Goal: Information Seeking & Learning: Learn about a topic

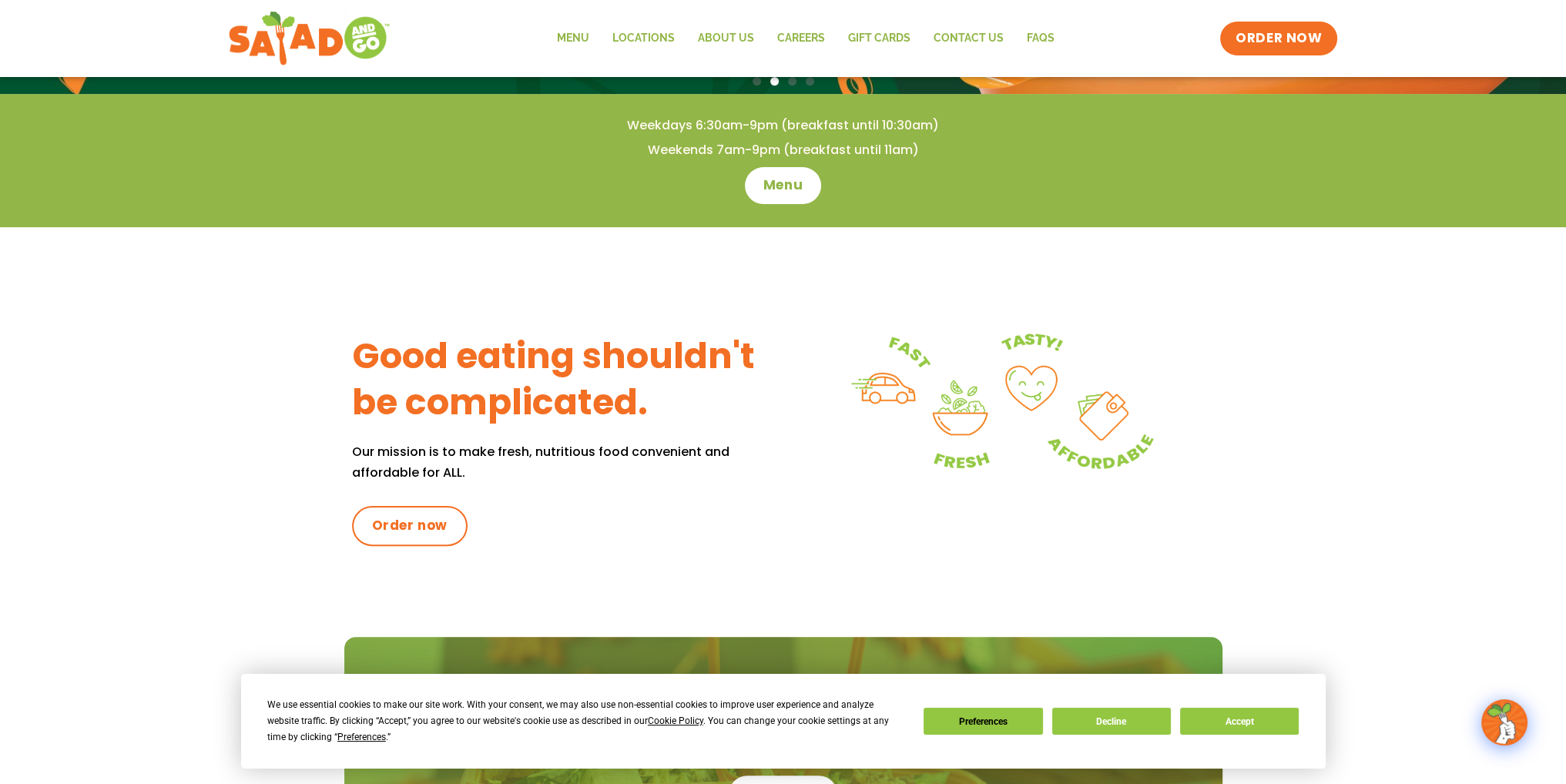
scroll to position [462, 0]
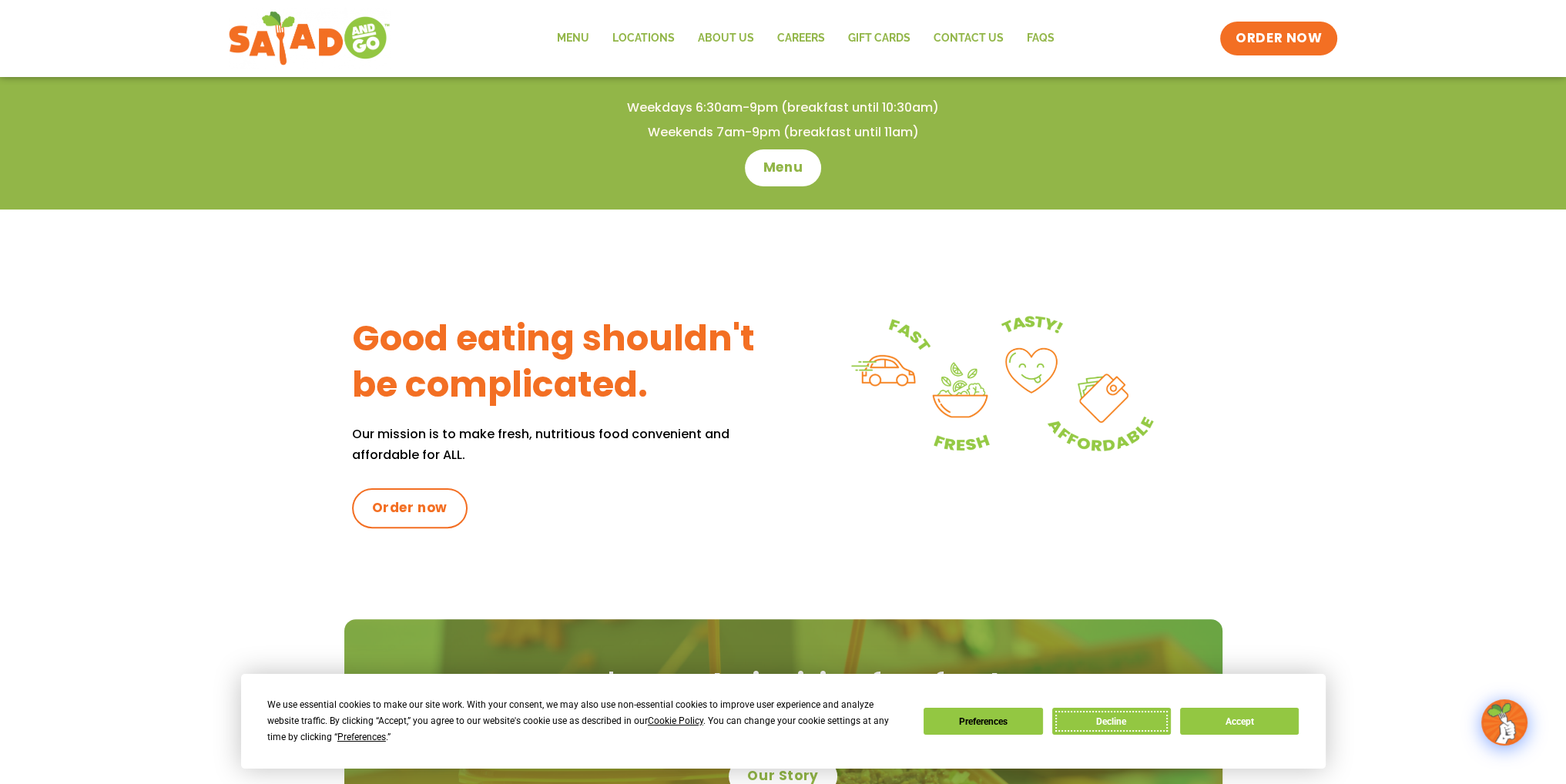
click at [1099, 725] on button "Decline" at bounding box center [1111, 721] width 118 height 27
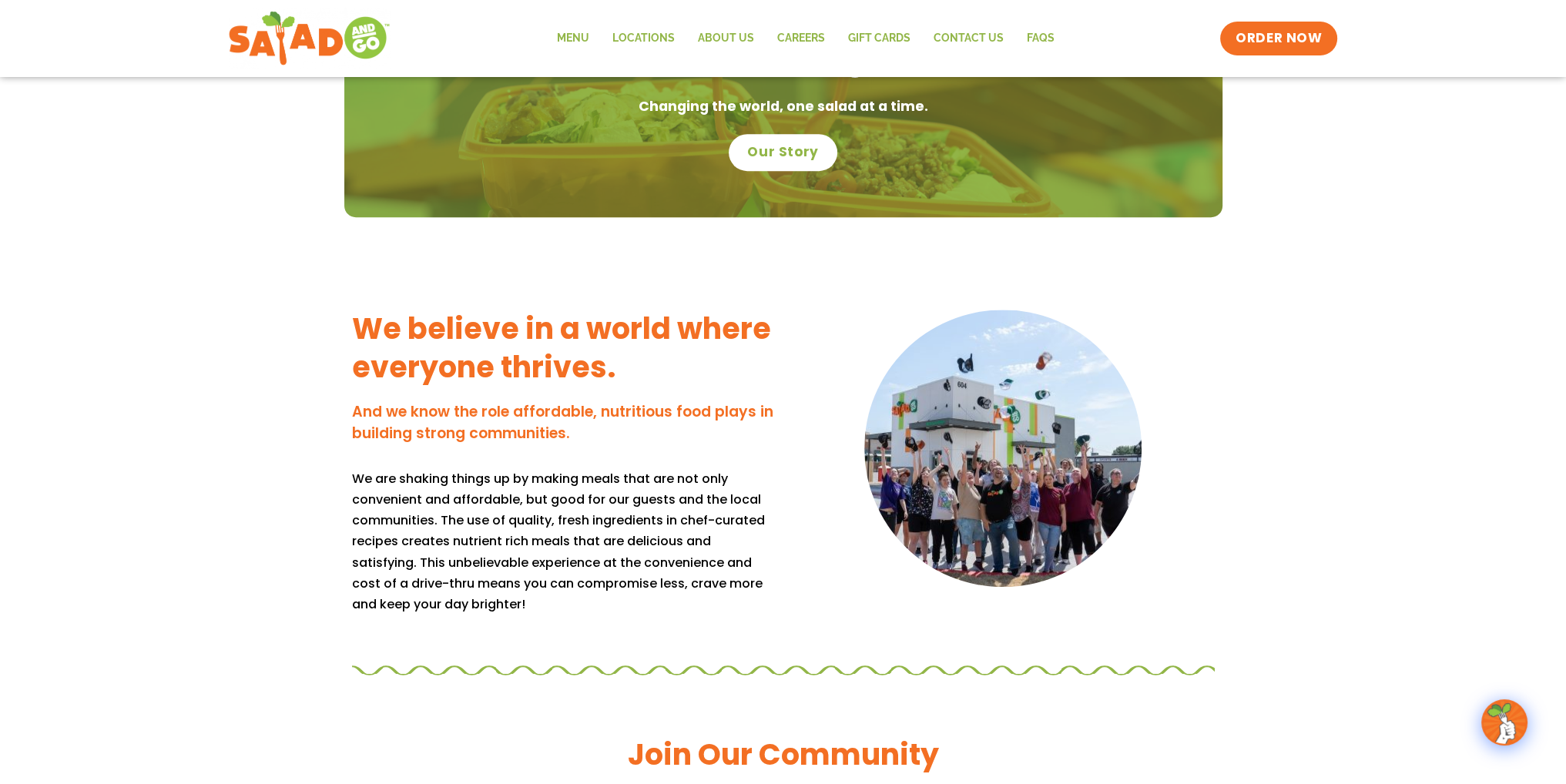
scroll to position [1155, 0]
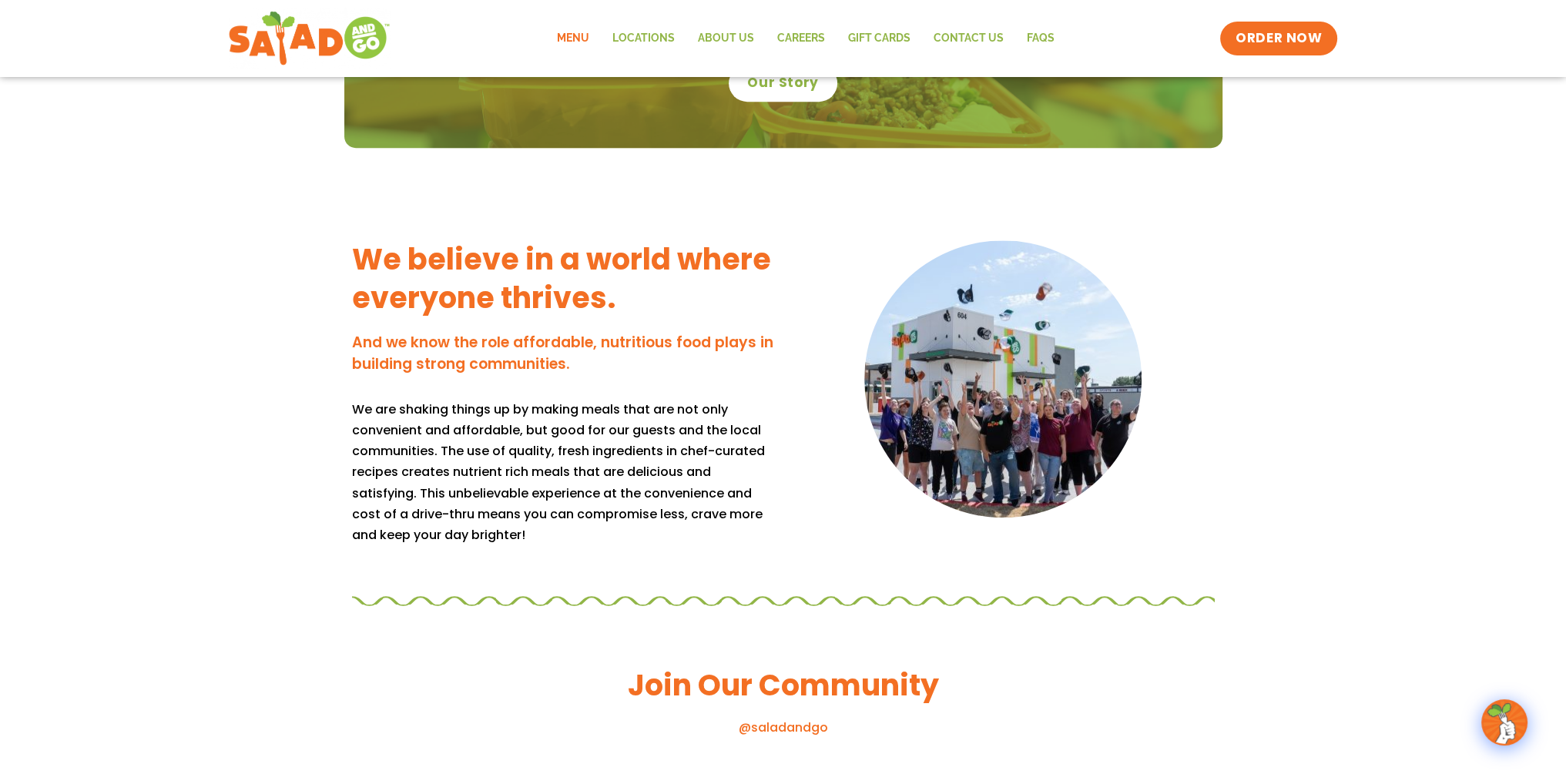
click at [584, 37] on link "Menu" at bounding box center [572, 38] width 55 height 35
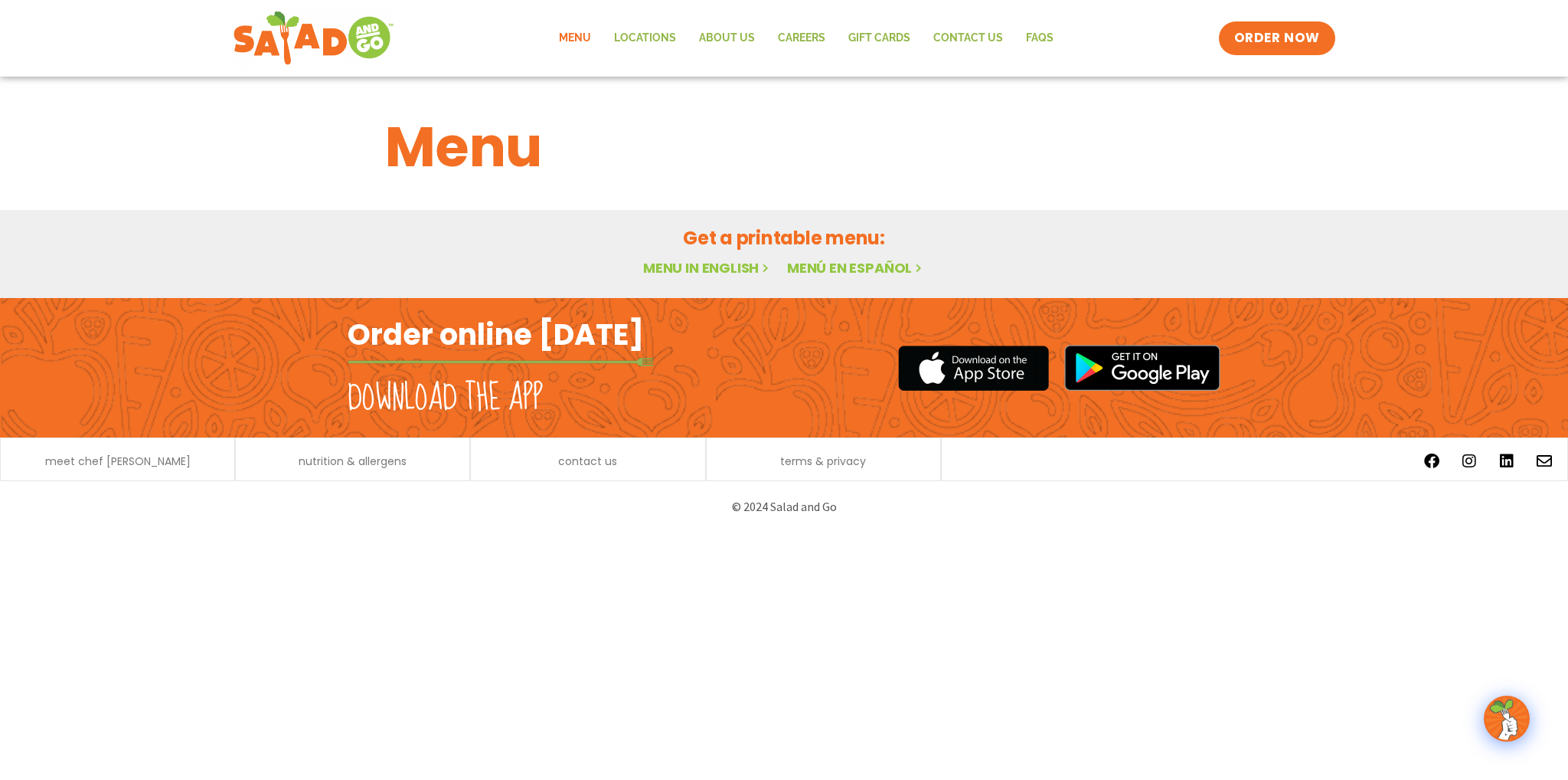
click at [721, 268] on link "Menu in English" at bounding box center [707, 267] width 128 height 19
click at [692, 270] on link "Menu in English" at bounding box center [707, 267] width 128 height 19
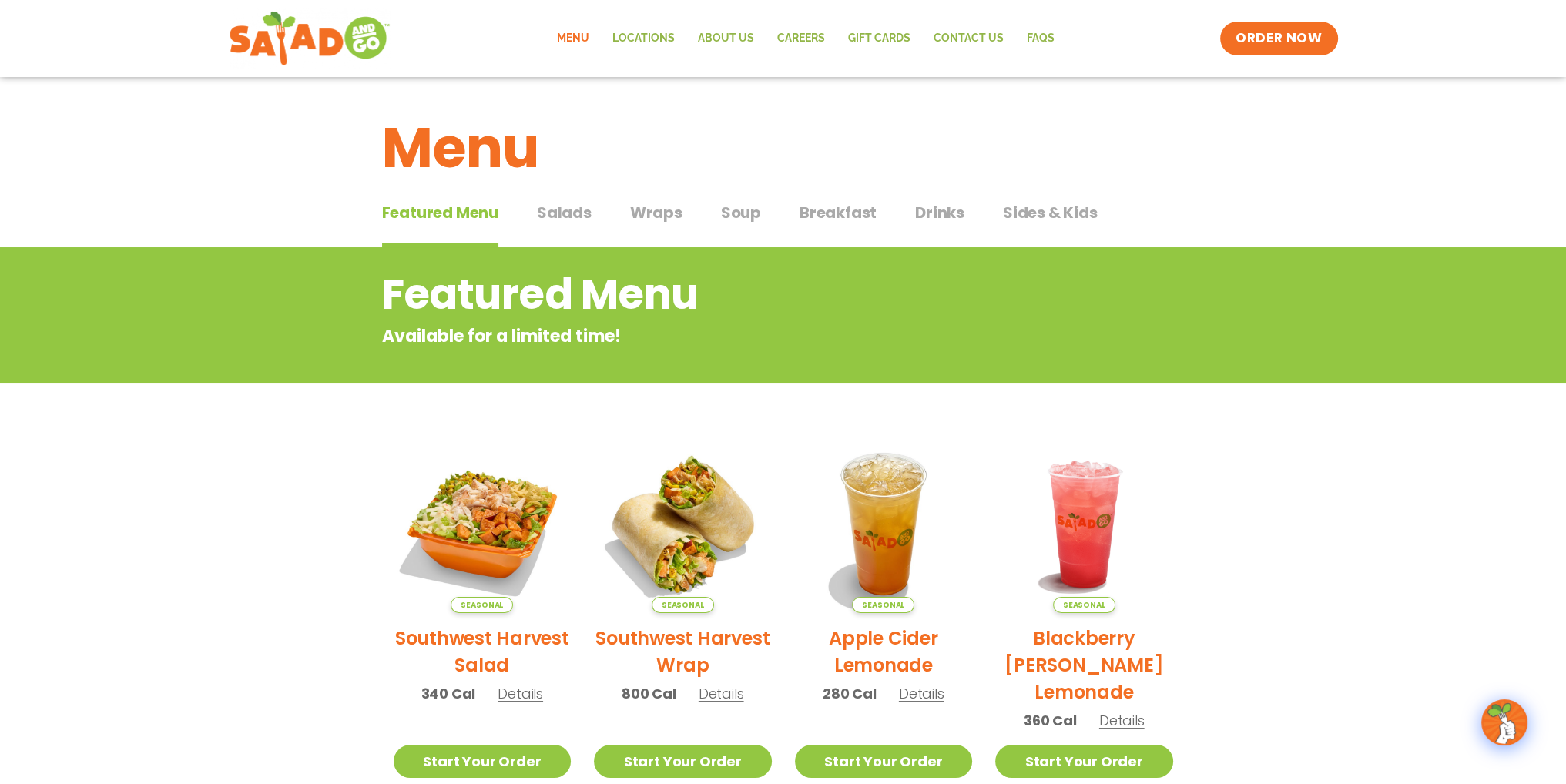
click at [577, 211] on span "Salads" at bounding box center [564, 212] width 54 height 23
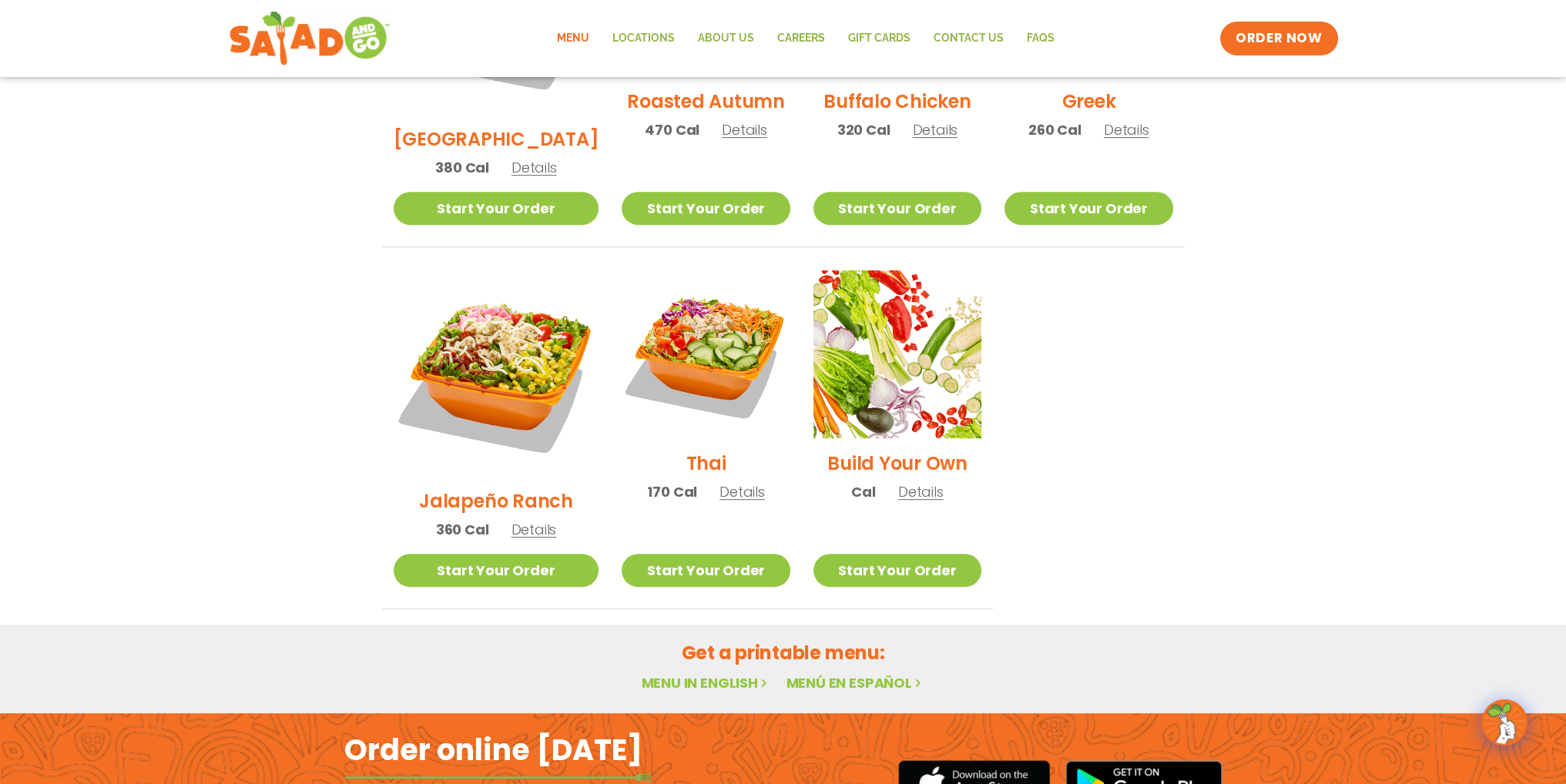
scroll to position [1001, 0]
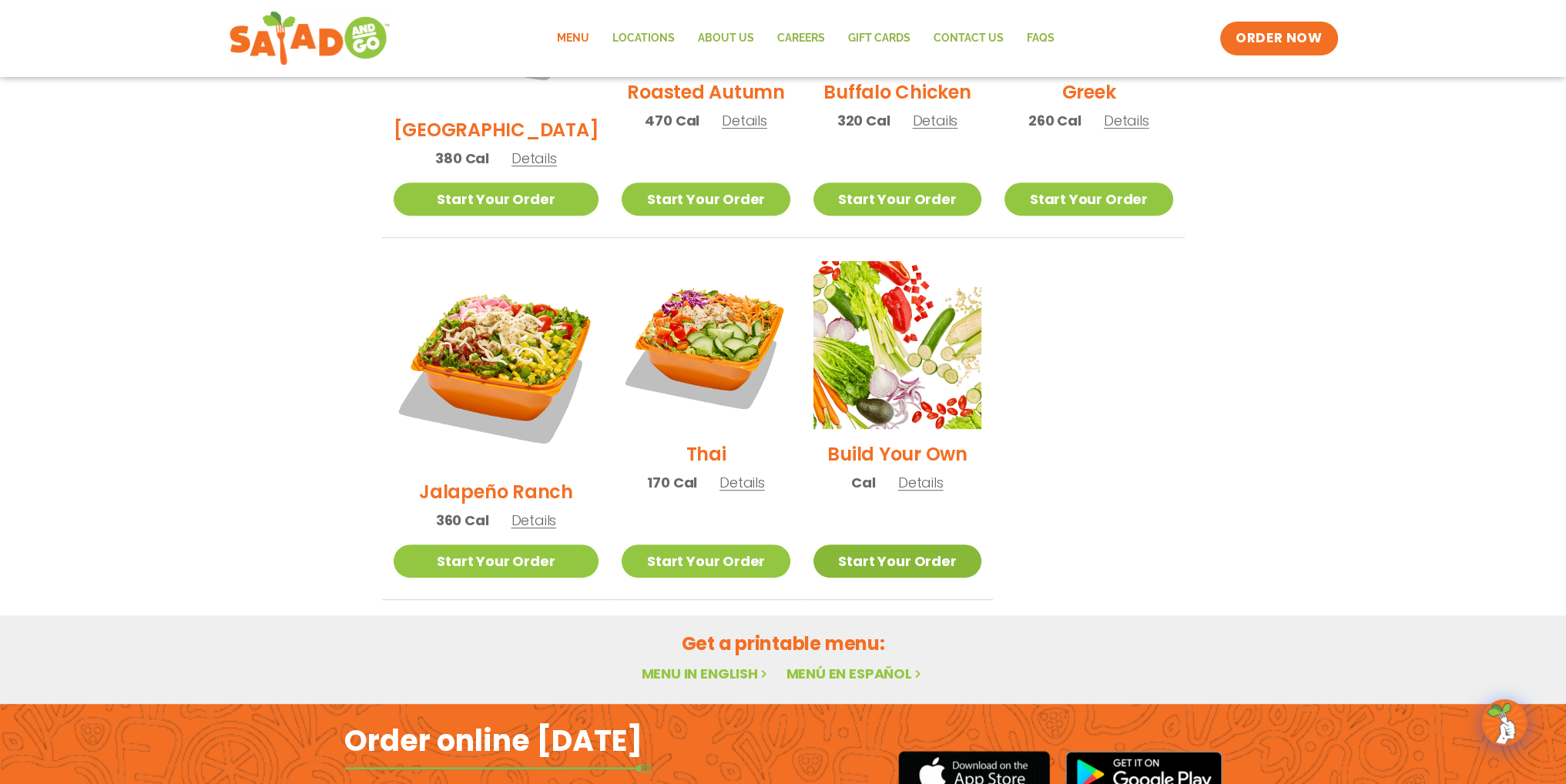
click at [895, 545] on link "Start Your Order" at bounding box center [897, 561] width 168 height 33
